Goal: Information Seeking & Learning: Learn about a topic

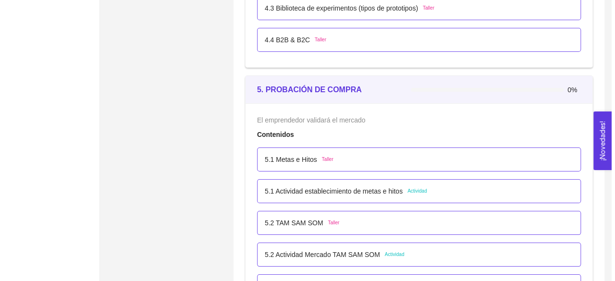
scroll to position [1757, 0]
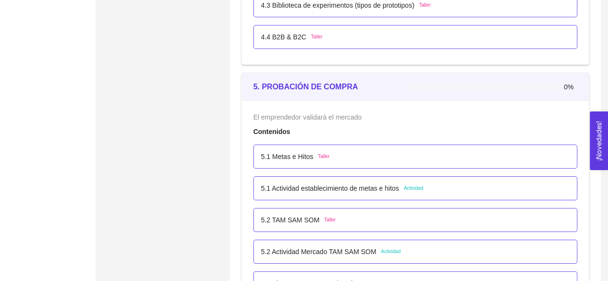
click at [324, 157] on span "Taller" at bounding box center [324, 157] width 12 height 8
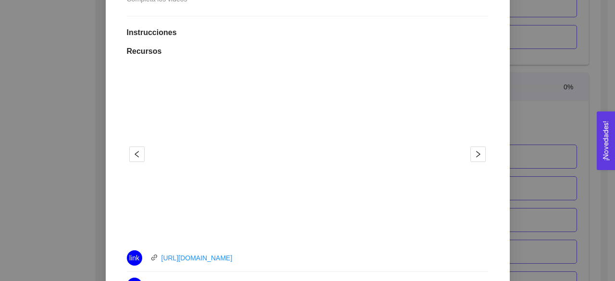
scroll to position [376, 0]
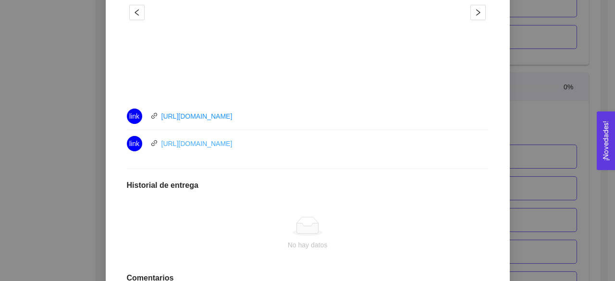
click at [228, 142] on link "[URL][DOMAIN_NAME]" at bounding box center [197, 144] width 71 height 8
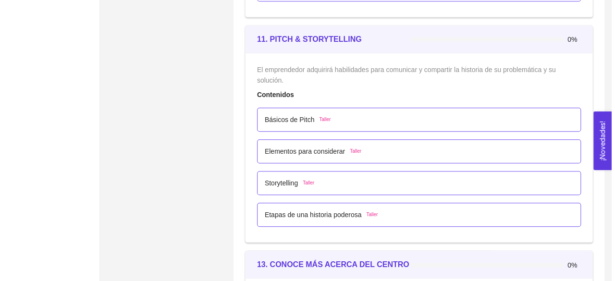
scroll to position [4019, 0]
click at [285, 116] on p "Básicos de Pitch" at bounding box center [286, 119] width 50 height 11
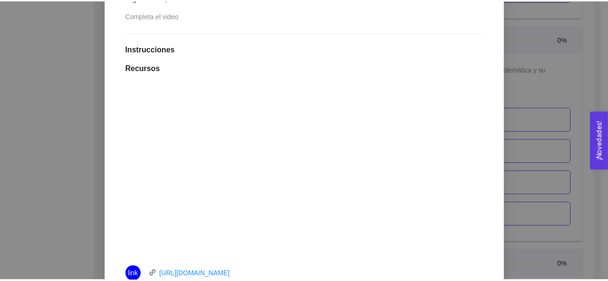
scroll to position [309, 0]
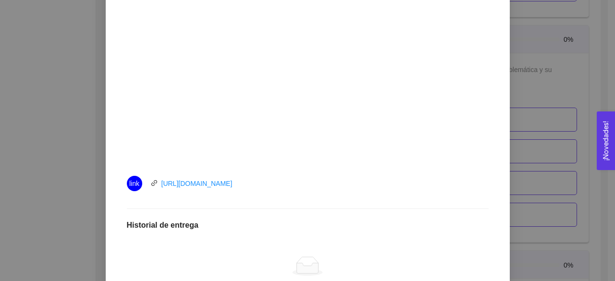
click at [529, 128] on div "11. PITCH & STORYTELLING El emprendedor adquirirá habilidades para comunicar y …" at bounding box center [307, 140] width 615 height 281
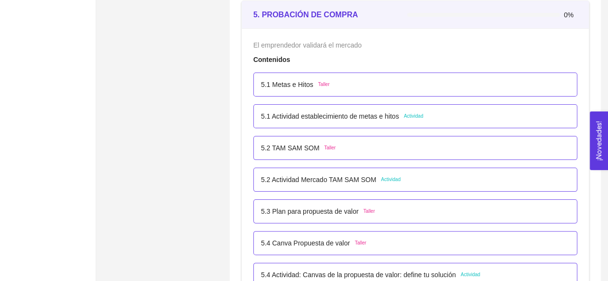
scroll to position [1829, 0]
click at [297, 93] on div "5.1 Metas e Hitos Taller" at bounding box center [415, 85] width 324 height 24
click at [290, 90] on div "5.1 Metas e Hitos Taller" at bounding box center [415, 85] width 324 height 24
click at [289, 87] on p "5.1 Metas e Hitos" at bounding box center [287, 85] width 52 height 11
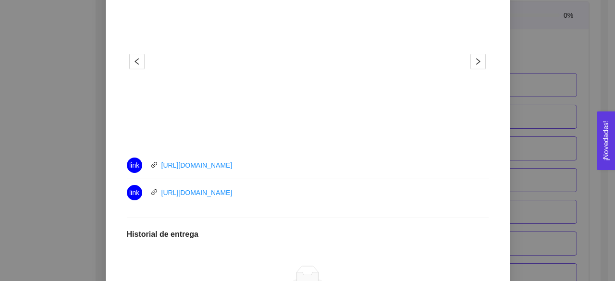
scroll to position [327, 0]
click at [233, 192] on link "[URL][DOMAIN_NAME]" at bounding box center [197, 192] width 71 height 8
